Goal: Task Accomplishment & Management: Manage account settings

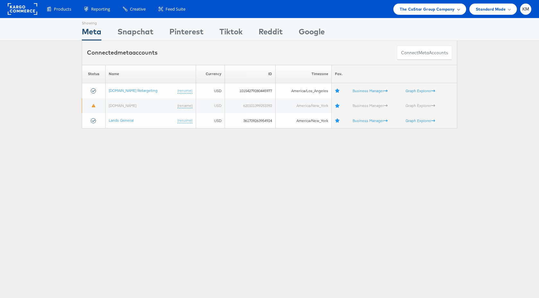
click at [423, 7] on span "The CoStar Group Company" at bounding box center [427, 9] width 55 height 7
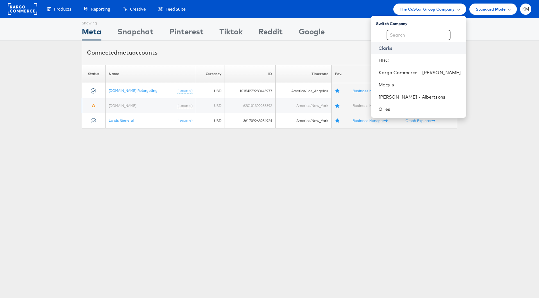
click at [406, 50] on link "Clarks" at bounding box center [420, 48] width 83 height 6
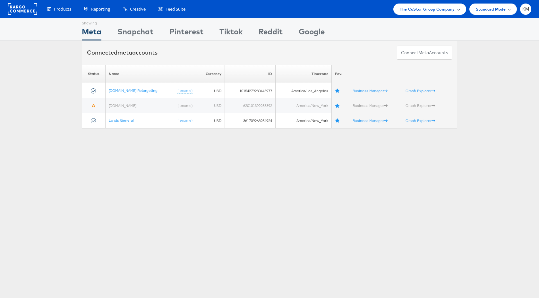
click at [412, 6] on span "The CoStar Group Company" at bounding box center [427, 9] width 55 height 7
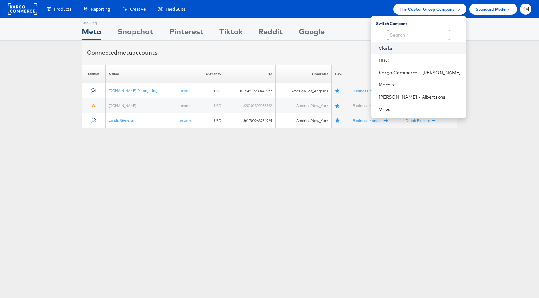
click at [393, 49] on link "Clarks" at bounding box center [420, 48] width 83 height 6
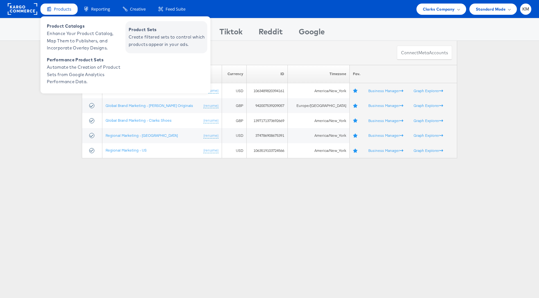
click at [159, 34] on span "Create filtered sets to control which products appear in your ads." at bounding box center [167, 40] width 77 height 15
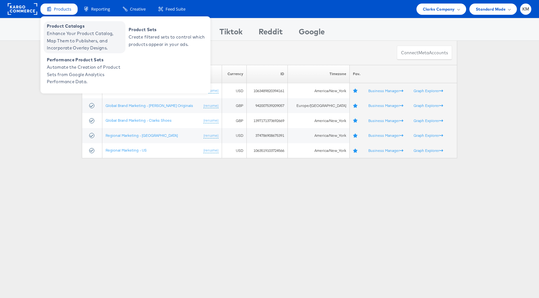
click at [76, 37] on span "Enhance Your Product Catalog, Map Them to Publishers, and Incorporate Overlay D…" at bounding box center [85, 41] width 77 height 22
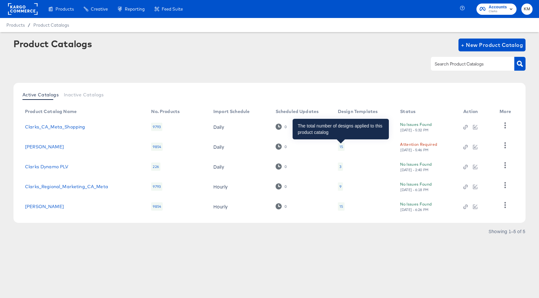
click at [341, 145] on div "15" at bounding box center [342, 146] width 4 height 5
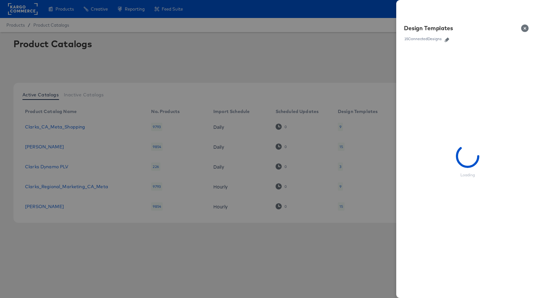
click at [448, 41] on icon "button" at bounding box center [447, 40] width 4 height 4
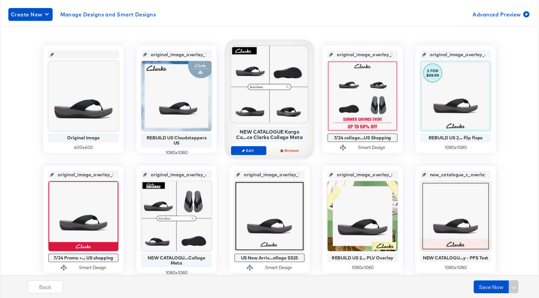
scroll to position [107, 0]
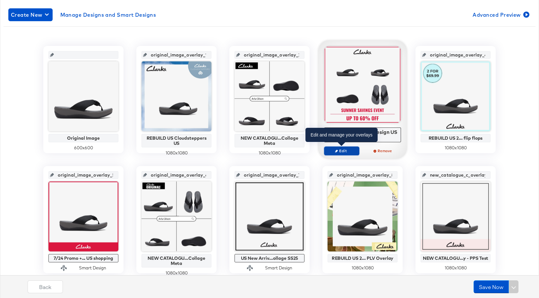
click at [343, 152] on span "Edit" at bounding box center [342, 150] width 30 height 5
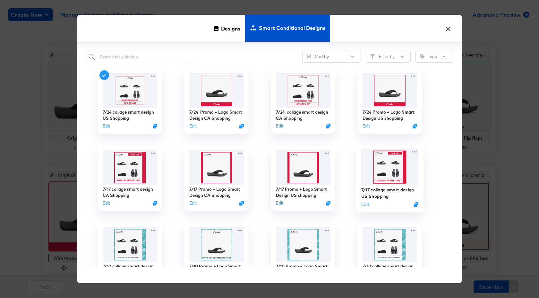
click at [376, 166] on img at bounding box center [390, 167] width 57 height 37
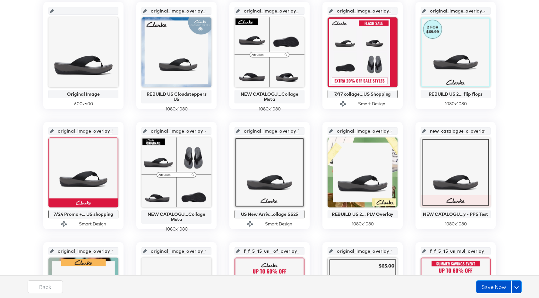
scroll to position [151, 0]
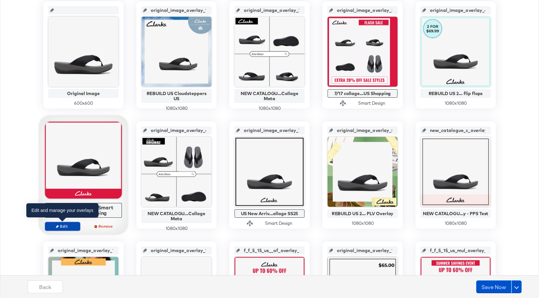
click at [71, 224] on span "Edit" at bounding box center [63, 226] width 30 height 5
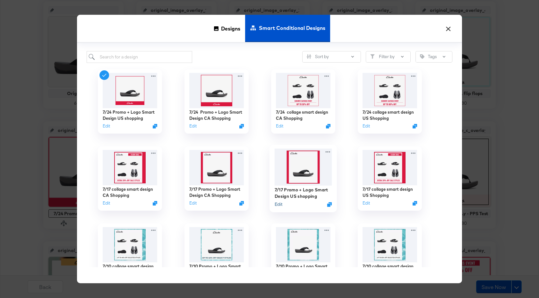
click at [279, 204] on button "Edit" at bounding box center [279, 204] width 8 height 6
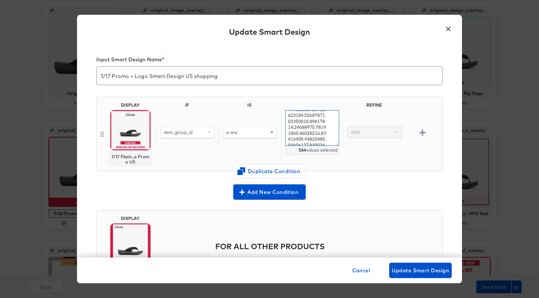
scroll to position [1866, 0]
drag, startPoint x: 289, startPoint y: 116, endPoint x: 337, endPoint y: 158, distance: 63.9
click at [337, 159] on div "564 values selected" at bounding box center [312, 137] width 62 height 55
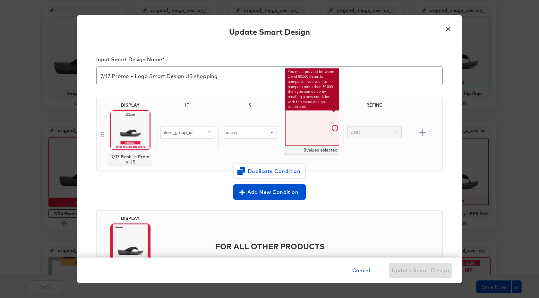
paste textarea "26179296,26181305,26179300,26176257,26176258,26181951,26181953,26181234,2618123…"
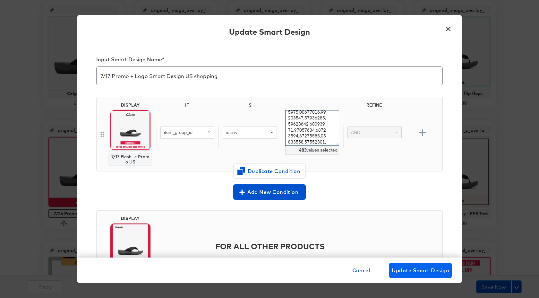
type textarea "26179296,26181305,26179300,26176257,26176258,26181951,26181953,26181234,2618123…"
click at [413, 271] on span "Update Smart Design" at bounding box center [420, 270] width 57 height 9
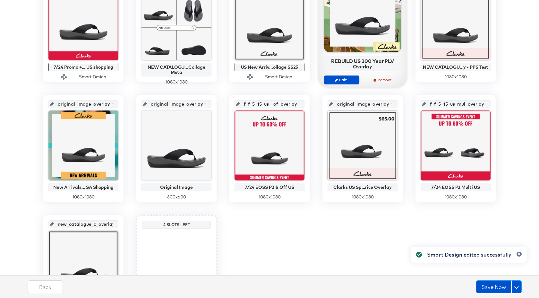
scroll to position [313, 0]
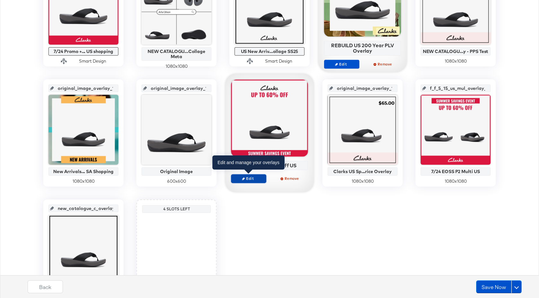
click at [260, 182] on button "Edit" at bounding box center [248, 178] width 35 height 9
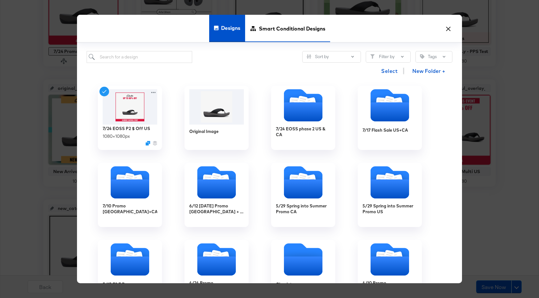
click at [289, 38] on span "Smart Conditional Designs" at bounding box center [292, 28] width 66 height 28
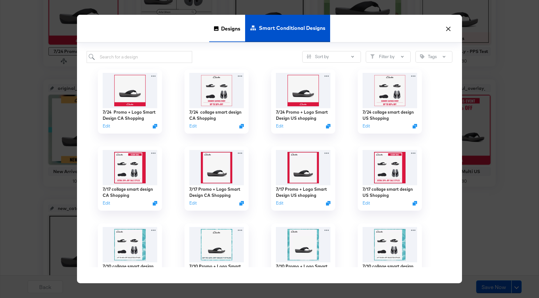
click at [227, 27] on span "Designs" at bounding box center [230, 28] width 19 height 28
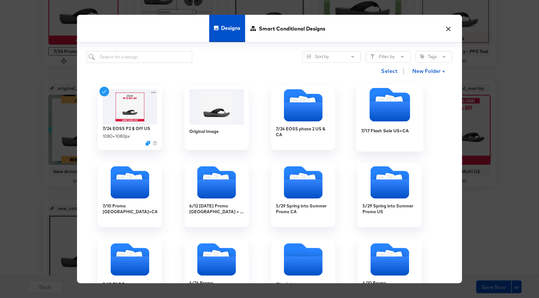
click at [386, 119] on icon "Folder" at bounding box center [390, 111] width 40 height 20
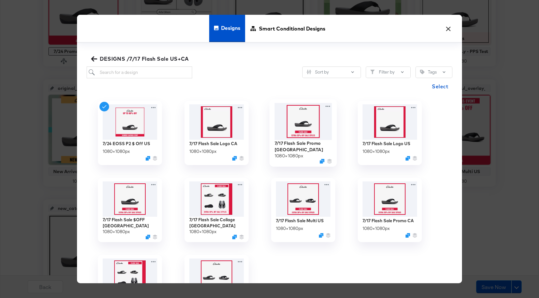
click at [308, 116] on img at bounding box center [303, 121] width 57 height 37
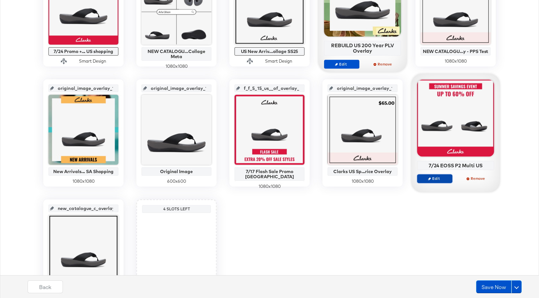
click at [434, 180] on span "Edit" at bounding box center [435, 178] width 30 height 5
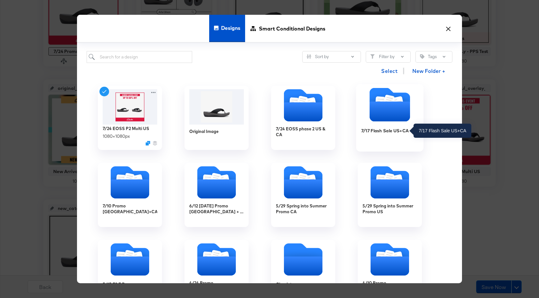
click at [394, 131] on div "7/17 Flash Sale US+CA" at bounding box center [386, 130] width 48 height 6
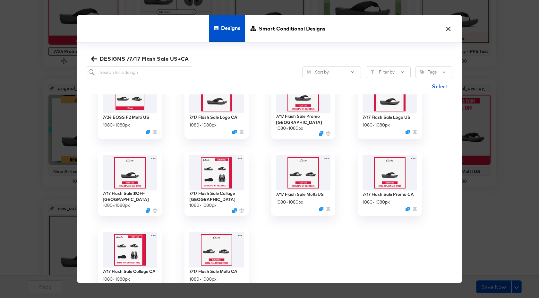
scroll to position [28, 0]
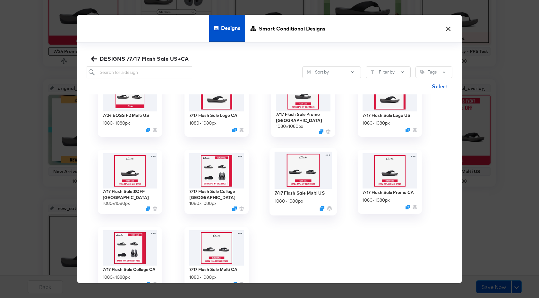
click at [308, 175] on img at bounding box center [303, 170] width 57 height 37
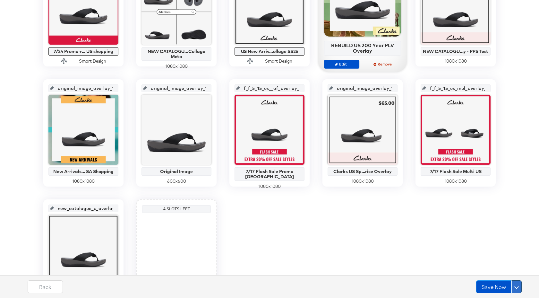
click at [517, 286] on span at bounding box center [517, 286] width 4 height 4
click at [491, 275] on div "Schedule Save" at bounding box center [501, 274] width 29 height 6
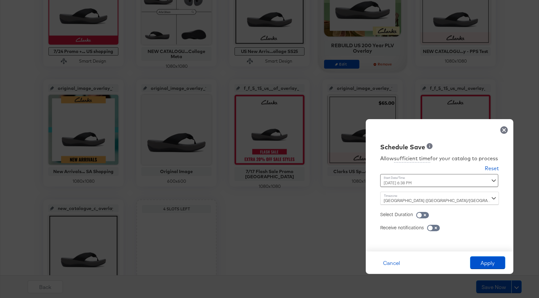
click at [422, 200] on div "Dublin (Europe/Dublin)" at bounding box center [439, 198] width 119 height 13
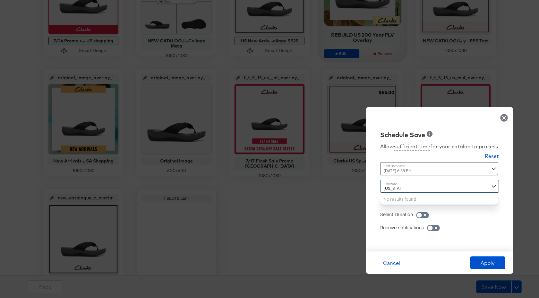
scroll to position [331, 0]
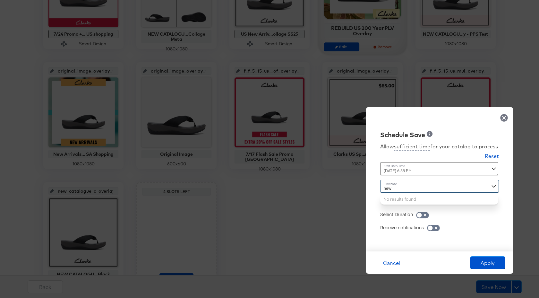
type input "new"
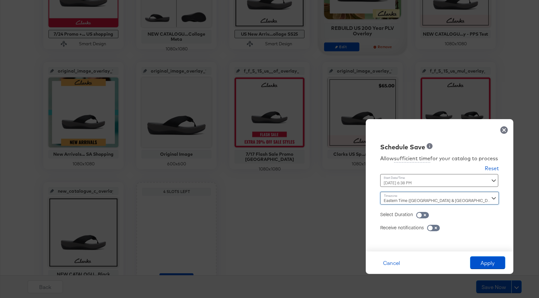
click at [424, 182] on div "August 21st 2025 6:38 PM ‹ August 2025 › Su Mo Tu We Th Fr Sa 27 28 29 30 31 1 …" at bounding box center [423, 180] width 87 height 13
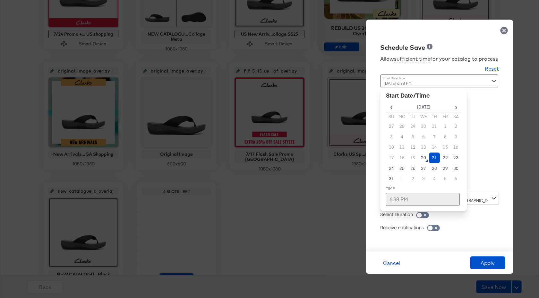
click at [392, 200] on td "6:38 PM" at bounding box center [423, 199] width 74 height 13
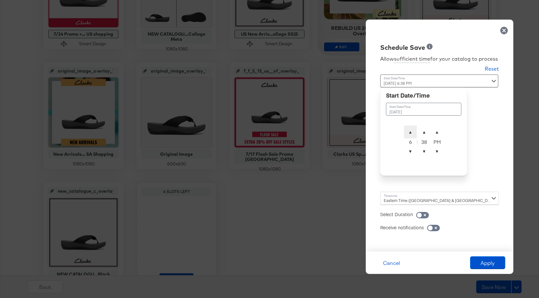
click at [412, 134] on span "▲" at bounding box center [410, 132] width 13 height 13
click at [426, 151] on span "▼" at bounding box center [424, 151] width 13 height 13
click at [410, 156] on span "▼" at bounding box center [410, 151] width 13 height 13
click at [425, 149] on span "▼" at bounding box center [424, 151] width 13 height 13
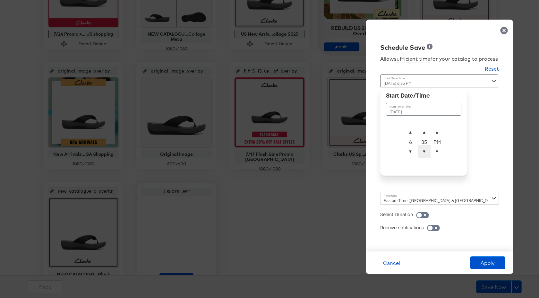
click at [425, 149] on span "▼" at bounding box center [424, 151] width 13 height 13
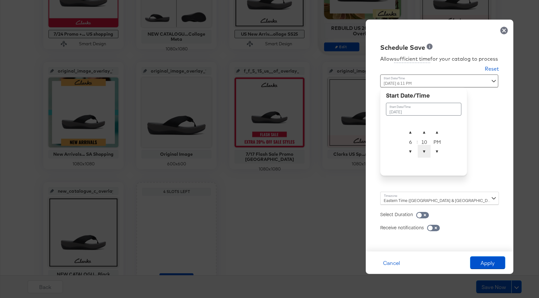
click at [425, 149] on span "▼" at bounding box center [424, 151] width 13 height 13
type input "August 21st 2025 6:08 AM"
click at [438, 153] on span "▼" at bounding box center [437, 151] width 13 height 13
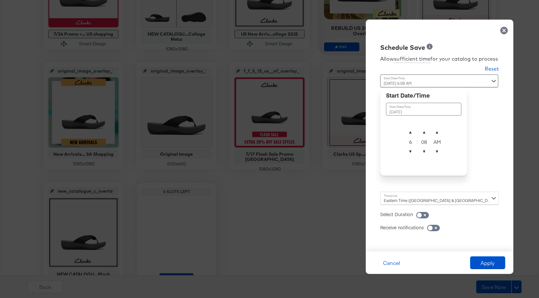
click at [460, 217] on div "Select Duration" at bounding box center [439, 211] width 119 height 13
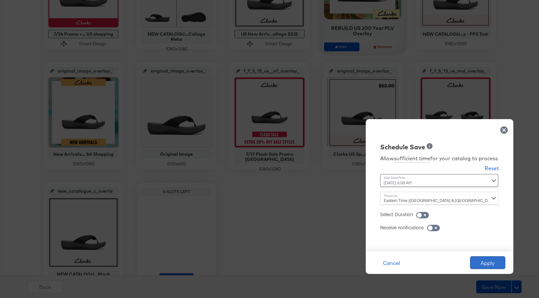
click at [484, 261] on button "Apply" at bounding box center [487, 262] width 35 height 13
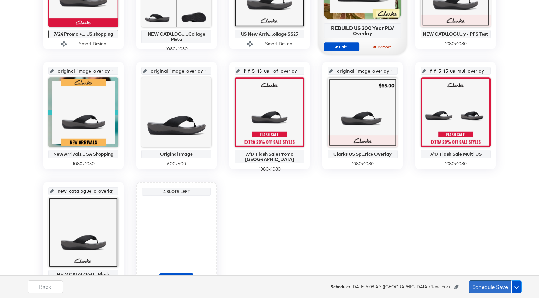
click at [485, 283] on button "Schedule Save" at bounding box center [490, 286] width 43 height 13
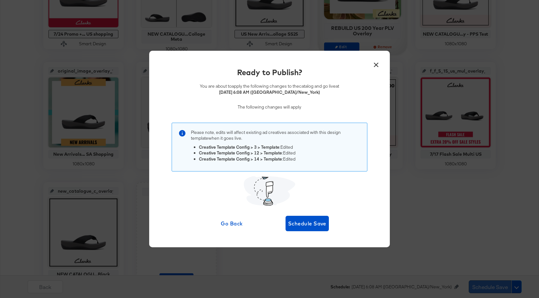
scroll to position [0, 0]
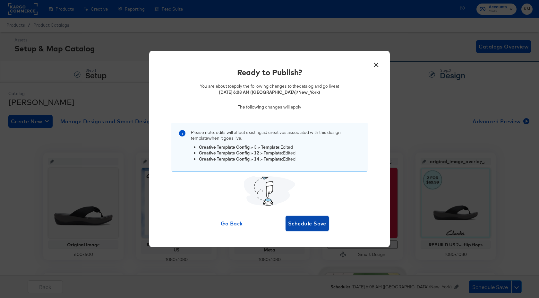
click at [309, 218] on button "Schedule Save" at bounding box center [307, 223] width 43 height 15
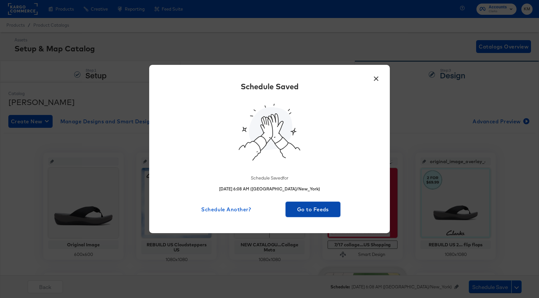
click at [312, 207] on span "Go to Feeds" at bounding box center [313, 209] width 50 height 9
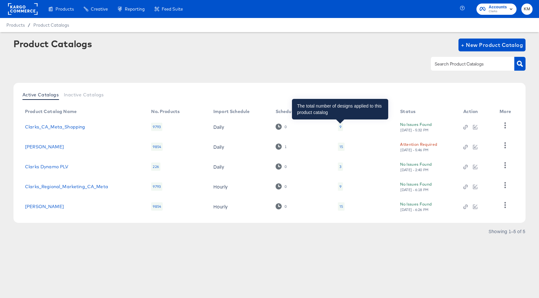
click at [340, 128] on div "9" at bounding box center [341, 126] width 2 height 5
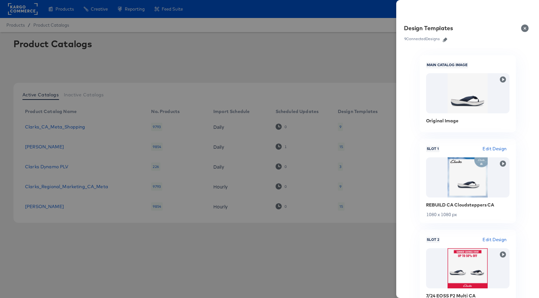
click at [445, 39] on icon "button" at bounding box center [445, 40] width 4 height 4
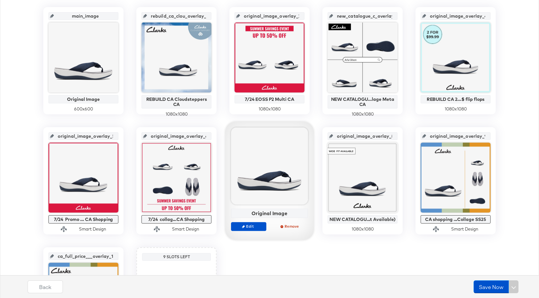
scroll to position [93, 0]
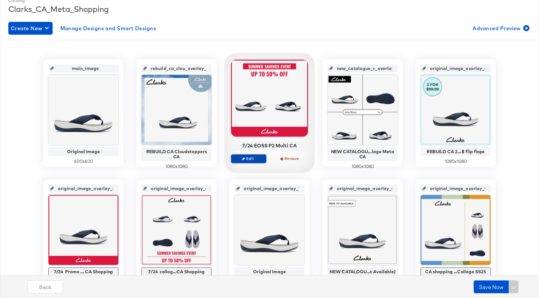
click at [246, 159] on span "Edit" at bounding box center [249, 158] width 30 height 5
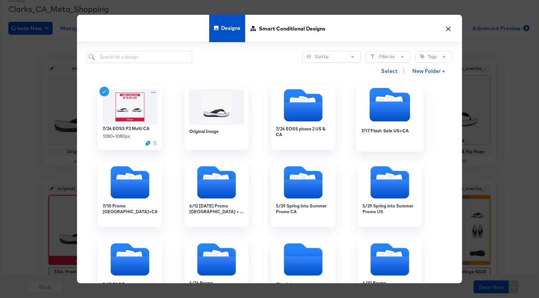
click at [372, 137] on div "7/17 Flash Sale US+CA" at bounding box center [390, 135] width 57 height 25
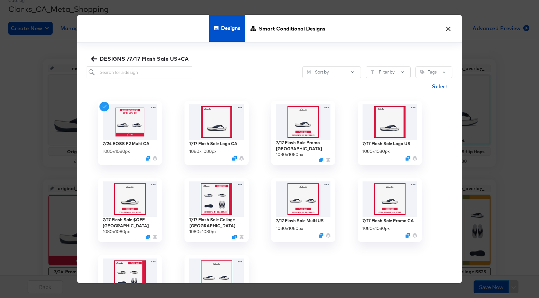
scroll to position [43, 0]
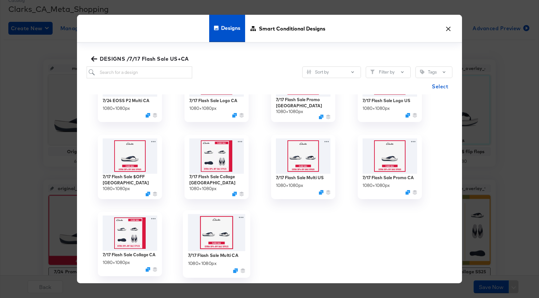
click at [225, 231] on img at bounding box center [216, 232] width 57 height 37
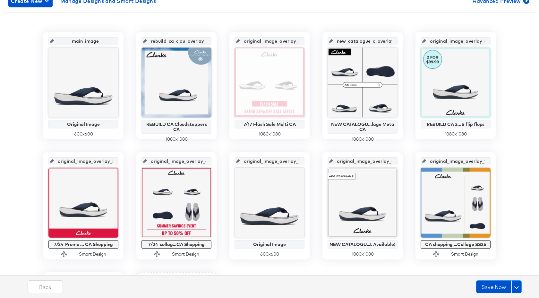
scroll to position [193, 0]
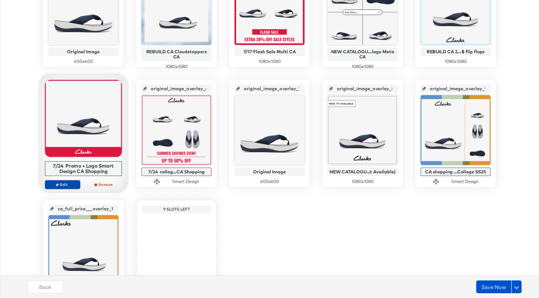
click at [73, 184] on span "Edit" at bounding box center [63, 184] width 30 height 5
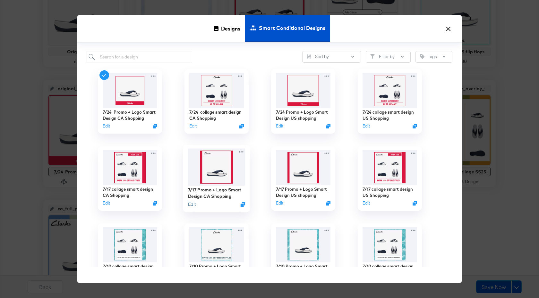
click at [193, 204] on button "Edit" at bounding box center [192, 204] width 8 height 6
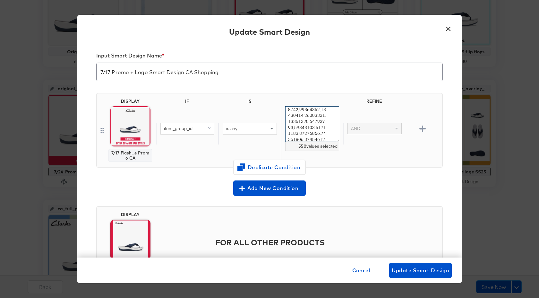
scroll to position [1819, 0]
drag, startPoint x: 289, startPoint y: 112, endPoint x: 322, endPoint y: 161, distance: 59.1
click at [322, 161] on div "IF IS REFINE item_group_id is any 550 values selected AND" at bounding box center [298, 130] width 284 height 63
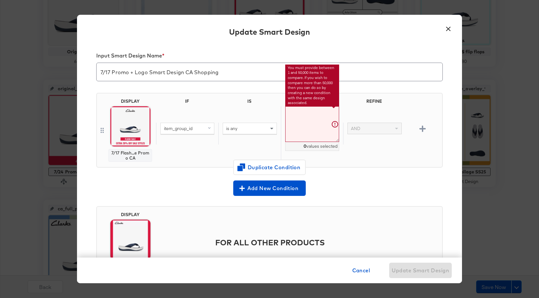
paste textarea "26179296,26181305,26179300,26176257,26176258,26181951,26181953,26181234,2618123…"
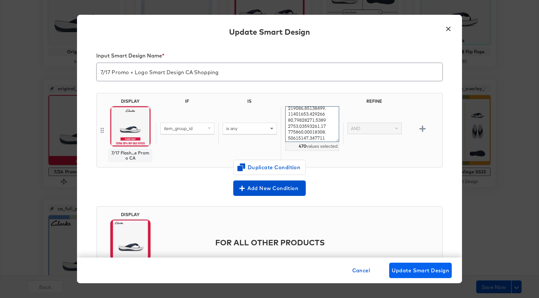
type textarea "26179296,26181305,26179300,26176257,26176258,26181951,26181953,26181234,2618123…"
click at [412, 269] on span "Update Smart Design" at bounding box center [420, 270] width 57 height 9
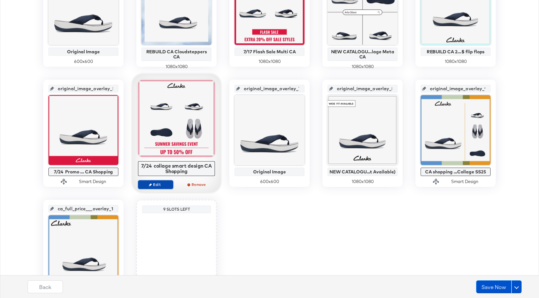
click at [161, 182] on span "Edit" at bounding box center [156, 184] width 30 height 5
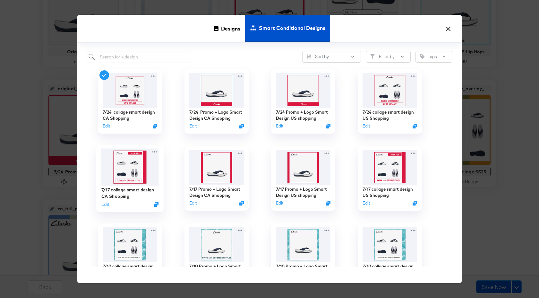
click at [123, 179] on img at bounding box center [129, 167] width 57 height 37
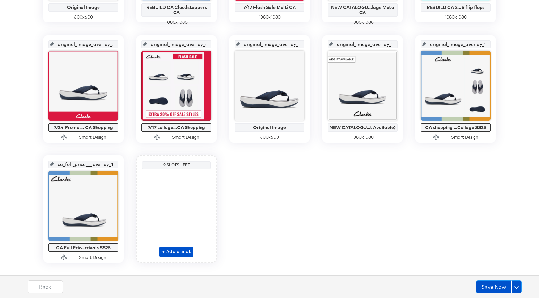
scroll to position [239, 0]
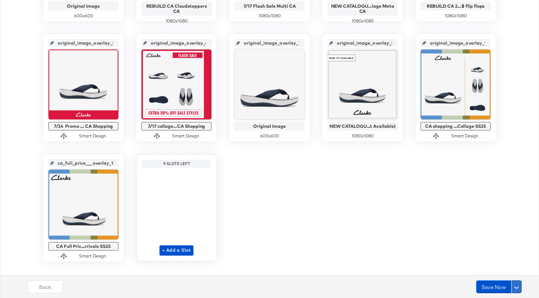
click at [516, 287] on span at bounding box center [517, 286] width 4 height 4
click at [510, 277] on div "Schedule Save" at bounding box center [501, 274] width 29 height 6
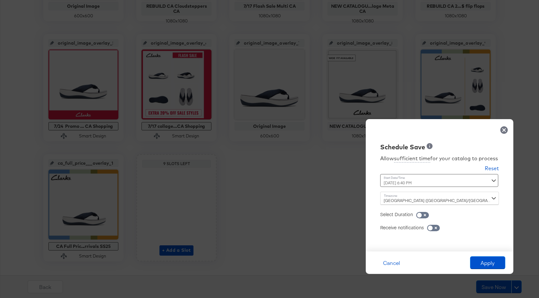
click at [431, 183] on div "August 21st 2025 6:40 PM ‹ August 2025 › Su Mo Tu We Th Fr Sa 27 28 29 30 31 1 …" at bounding box center [423, 180] width 87 height 13
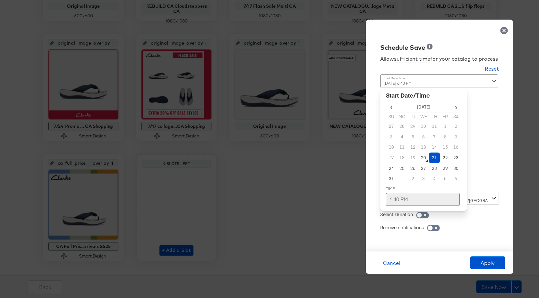
click at [401, 200] on td "6:40 PM" at bounding box center [423, 199] width 74 height 13
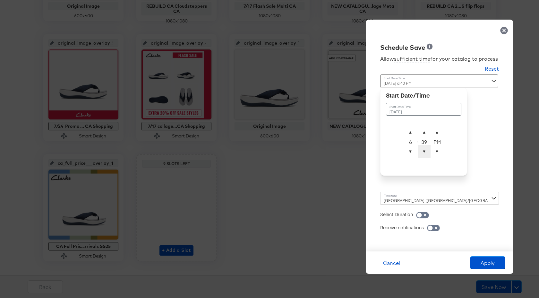
click at [426, 150] on span "▼" at bounding box center [424, 151] width 13 height 13
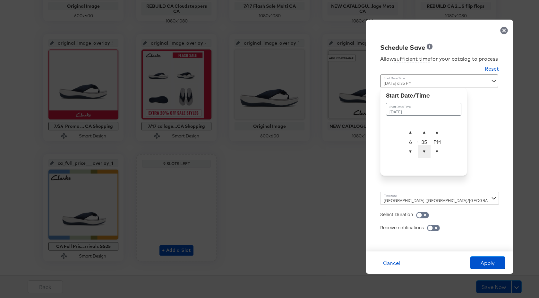
click at [426, 150] on span "▼" at bounding box center [424, 151] width 13 height 13
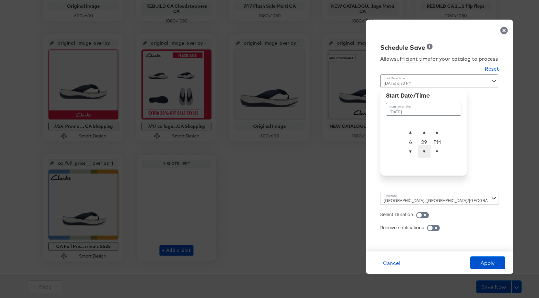
click at [426, 150] on span "▼" at bounding box center [424, 151] width 13 height 13
click at [425, 150] on span "▼" at bounding box center [424, 151] width 13 height 13
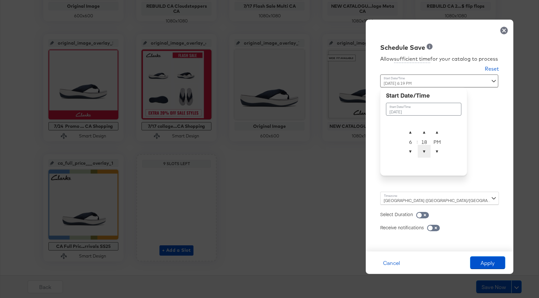
click at [425, 150] on span "▼" at bounding box center [424, 151] width 13 height 13
type input "August 21st 2025 6:17 AM"
click at [439, 152] on span "▼" at bounding box center [437, 151] width 13 height 13
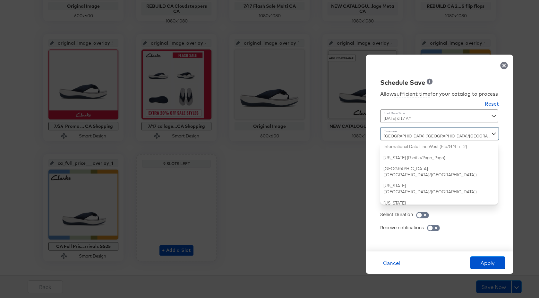
click at [408, 201] on div "Dublin (Europe/Dublin) International Date Line West (Etc/GMT+12) American Samoa…" at bounding box center [439, 165] width 119 height 77
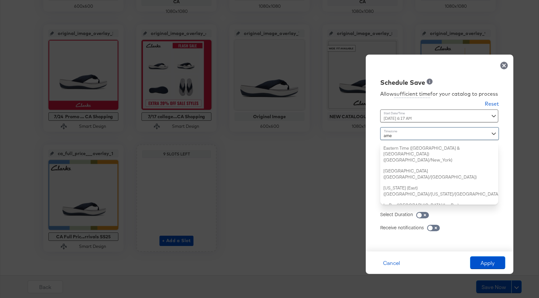
scroll to position [265, 0]
type input "a"
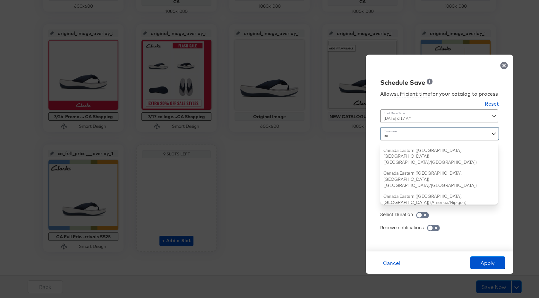
type input "eas"
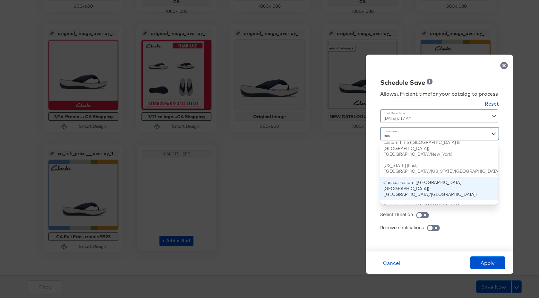
scroll to position [0, 0]
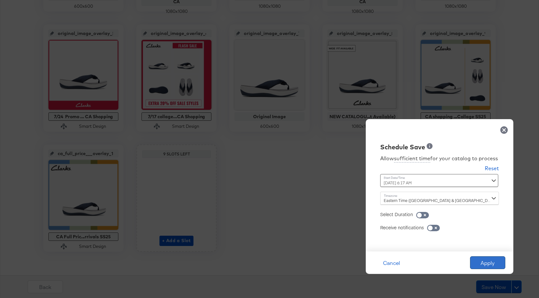
click at [489, 261] on button "Apply" at bounding box center [487, 262] width 35 height 13
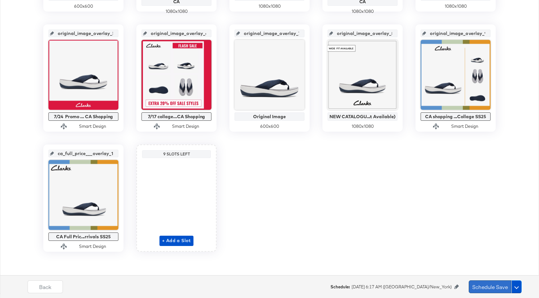
click at [493, 284] on button "Schedule Save" at bounding box center [490, 286] width 43 height 13
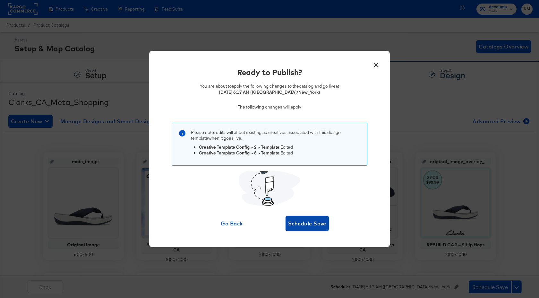
click at [306, 221] on span "Schedule Save" at bounding box center [307, 223] width 38 height 9
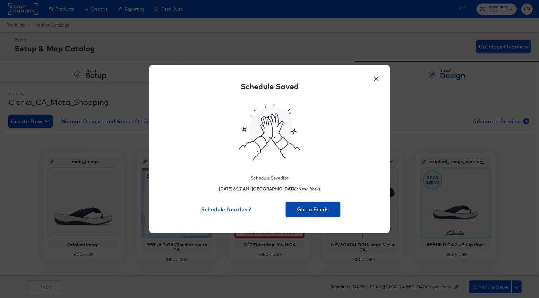
click at [318, 202] on button "Go to Feeds" at bounding box center [313, 209] width 55 height 15
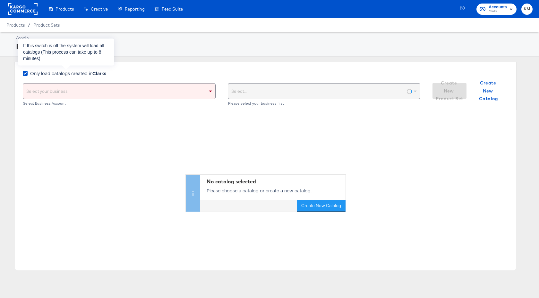
click at [97, 70] on strong "Clarks" at bounding box center [99, 73] width 14 height 6
click at [0, 0] on input "Only load catalogs created in Clarks" at bounding box center [0, 0] width 0 height 0
click at [109, 92] on div "Select your business" at bounding box center [119, 90] width 192 height 15
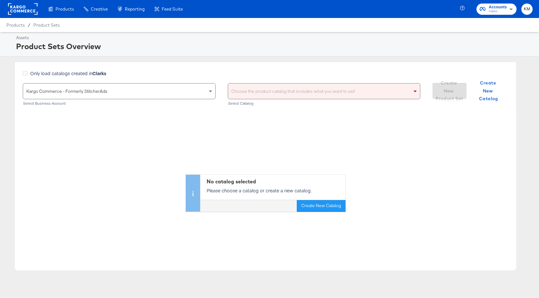
click at [241, 88] on div "Choose the product catalog that includes what you want to sell" at bounding box center [324, 90] width 192 height 15
type input "clarks"
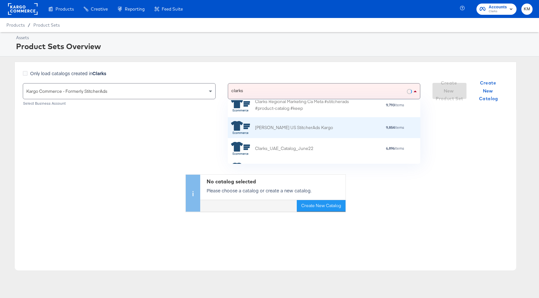
scroll to position [49, 0]
click at [273, 130] on div "Clarks US StitcherAds Kargo" at bounding box center [294, 127] width 78 height 7
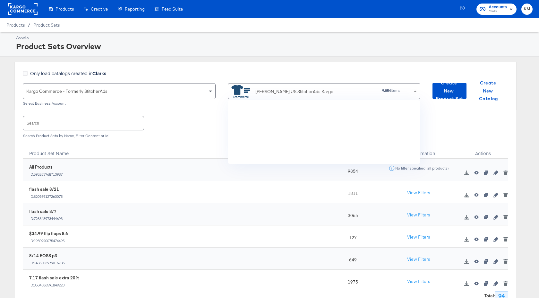
scroll to position [2304, 0]
click at [498, 196] on icon "button" at bounding box center [496, 195] width 4 height 4
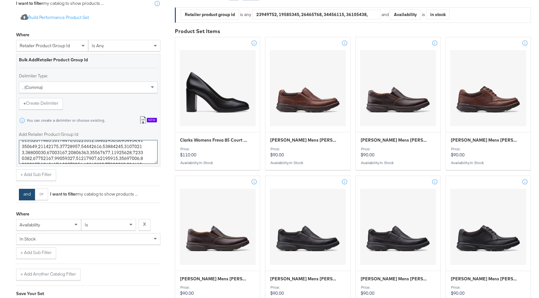
scroll to position [465, 0]
drag, startPoint x: 22, startPoint y: 146, endPoint x: 126, endPoint y: 188, distance: 111.6
click at [126, 188] on div "Where retailer product group id is any Bulk Add Retailer Product Group Id Delim…" at bounding box center [88, 154] width 144 height 251
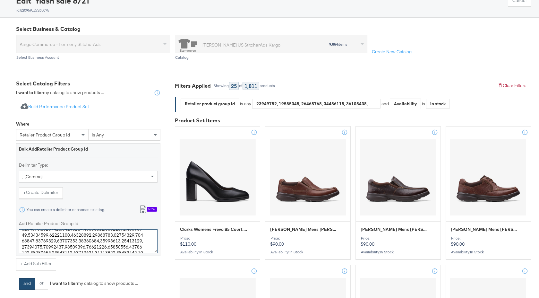
scroll to position [0, 0]
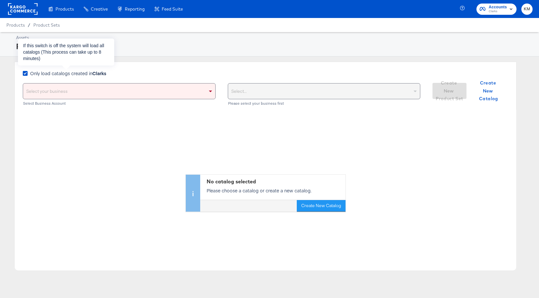
click at [94, 74] on strong "Clarks" at bounding box center [99, 73] width 14 height 6
click at [0, 0] on input "Only load catalogs created in Clarks" at bounding box center [0, 0] width 0 height 0
click at [109, 95] on div "Select your business" at bounding box center [119, 90] width 192 height 15
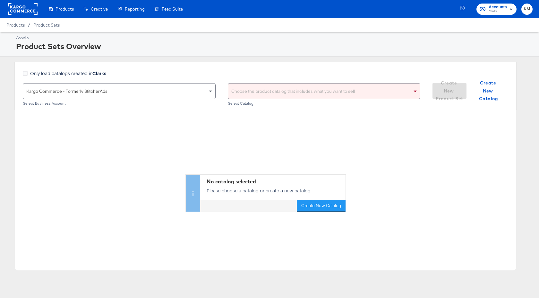
click at [274, 98] on div "Choose the product catalog that includes what you want to sell" at bounding box center [324, 90] width 192 height 15
type input "clarks"
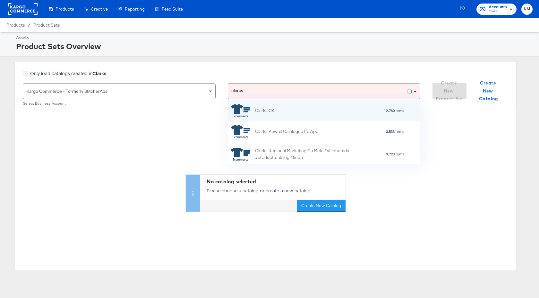
scroll to position [64, 193]
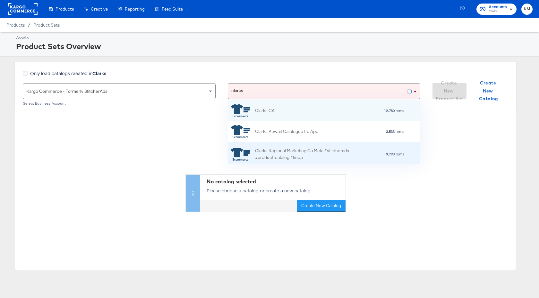
click at [282, 147] on div "Clarks Regional Marketing Ca Meta #stitcherads #product-catalog #keep" at bounding box center [311, 153] width 112 height 13
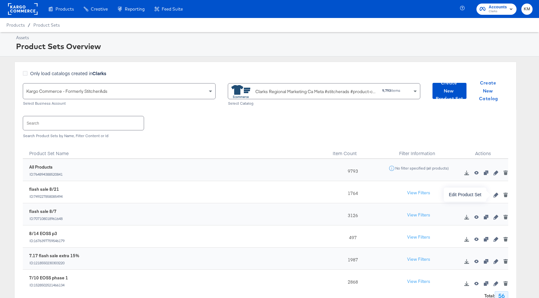
click at [495, 196] on icon "button" at bounding box center [496, 195] width 4 height 4
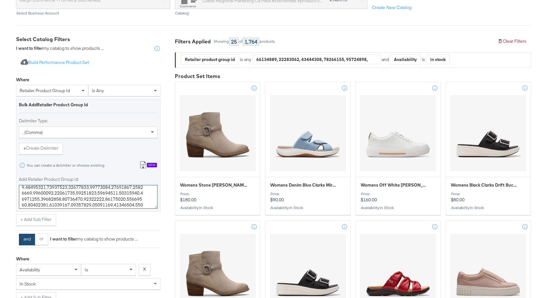
scroll to position [453, 0]
drag, startPoint x: 21, startPoint y: 191, endPoint x: 95, endPoint y: 223, distance: 80.2
click at [95, 223] on div "Where retailer product group id is any Bulk Add Retailer Product Group Id Delim…" at bounding box center [88, 150] width 144 height 152
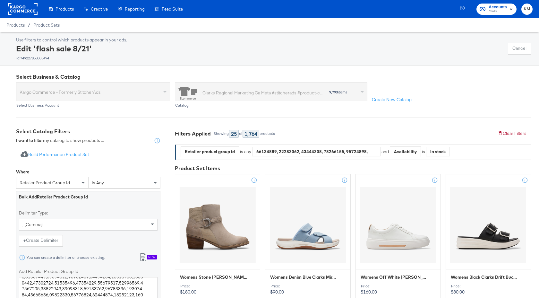
click at [22, 12] on rect at bounding box center [23, 9] width 30 height 12
